Goal: Information Seeking & Learning: Learn about a topic

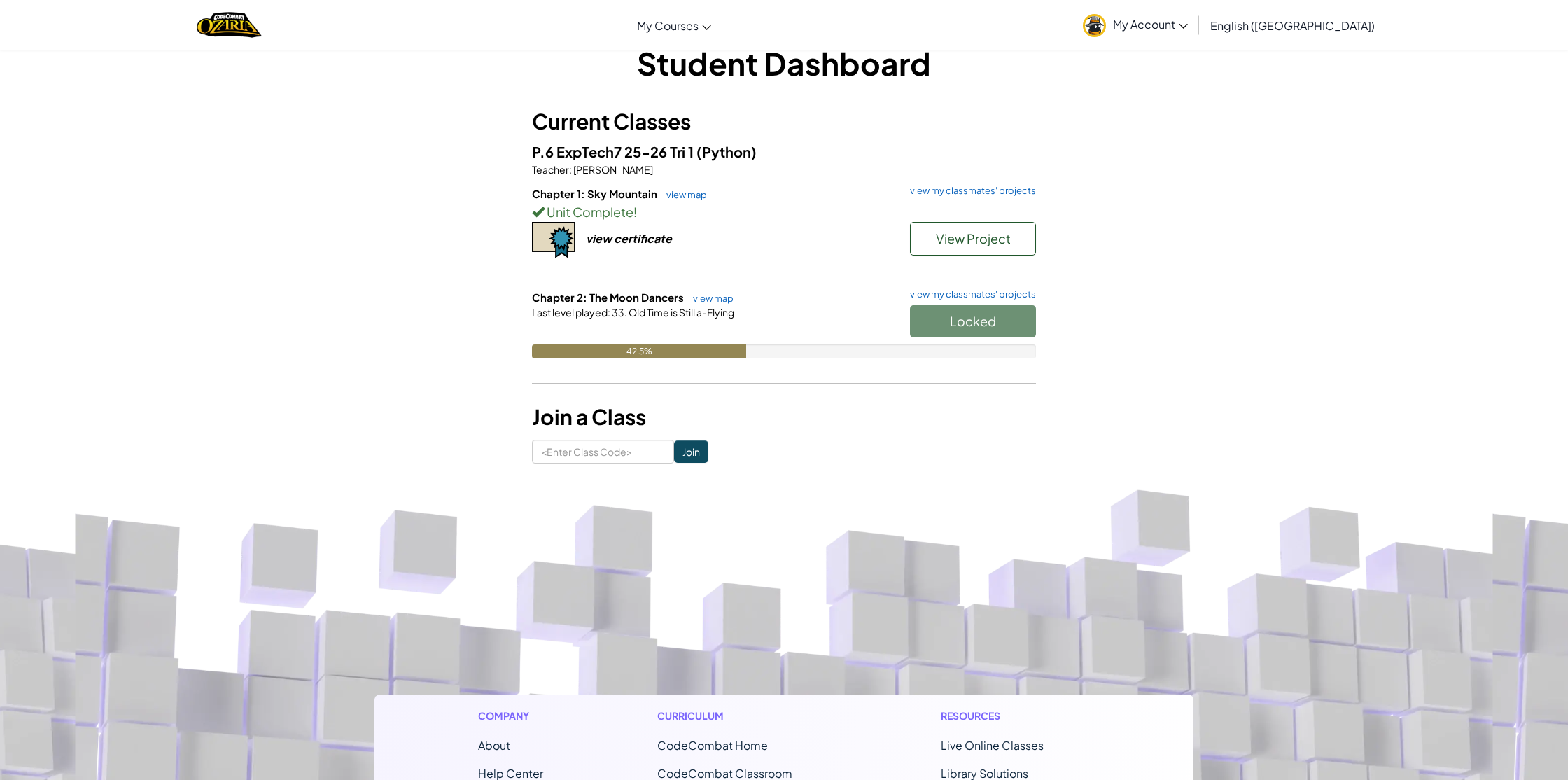
scroll to position [35, 0]
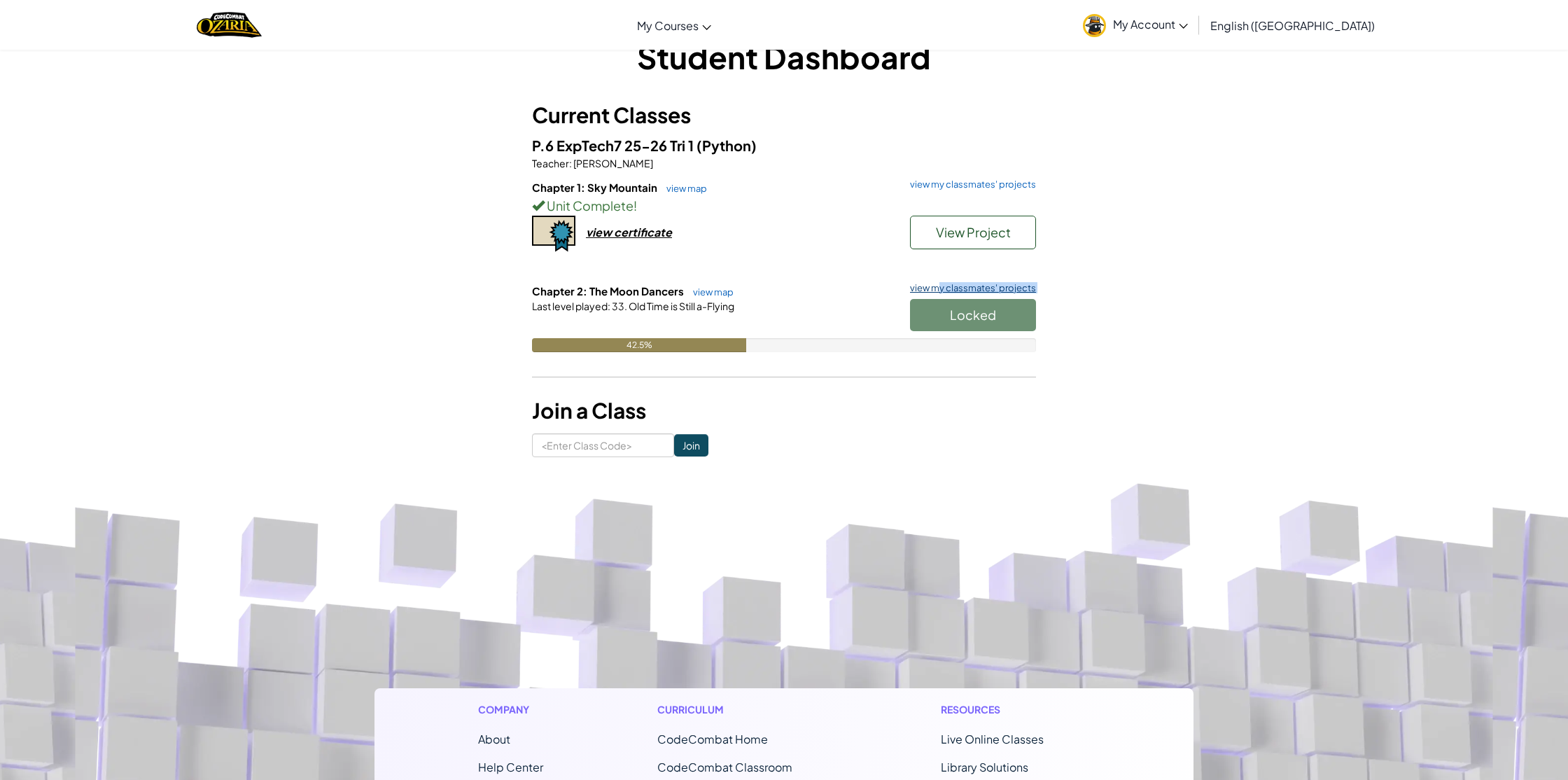
drag, startPoint x: 936, startPoint y: 311, endPoint x: 936, endPoint y: 287, distance: 24.0
click at [936, 288] on div "Chapter 2: The Moon Dancers view map view my classmates' projects Locked Last l…" at bounding box center [784, 329] width 504 height 90
click at [936, 286] on link "view my classmates' projects" at bounding box center [969, 288] width 133 height 9
